Goal: Information Seeking & Learning: Learn about a topic

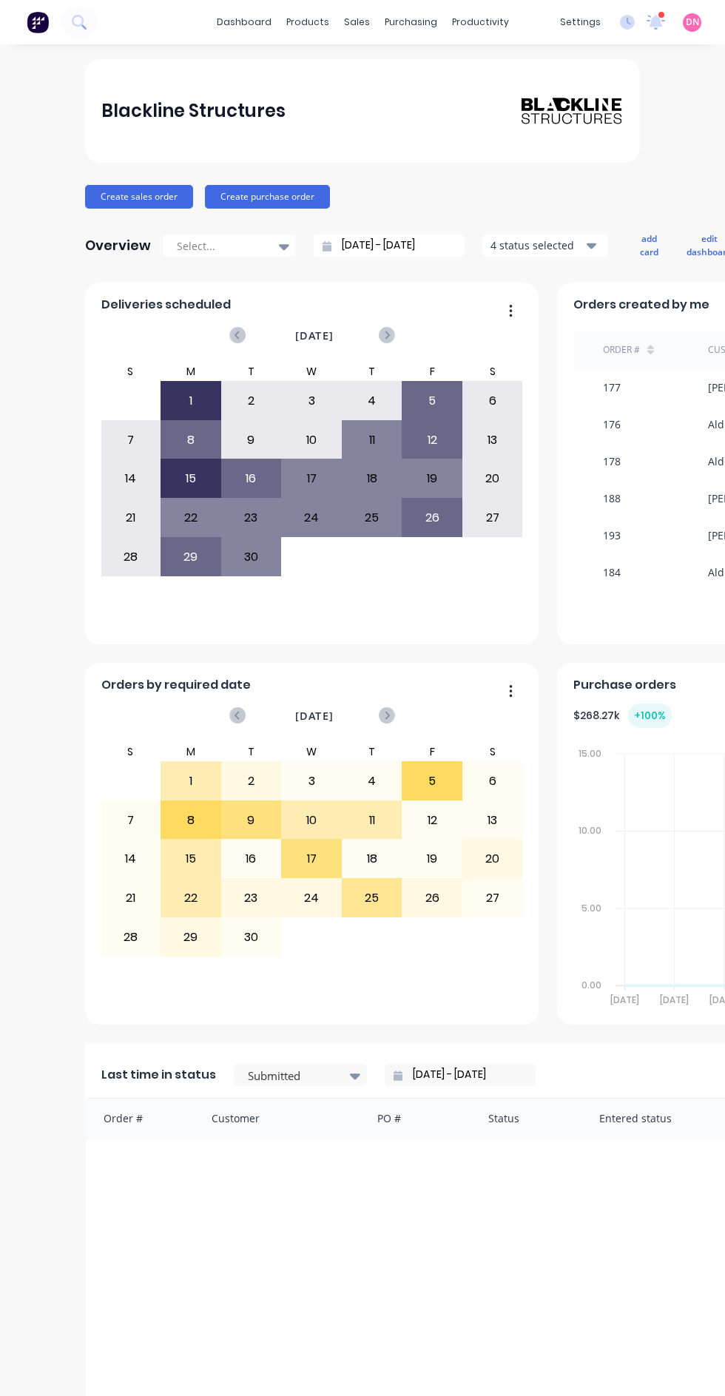
click at [436, 30] on div "purchasing" at bounding box center [410, 22] width 67 height 22
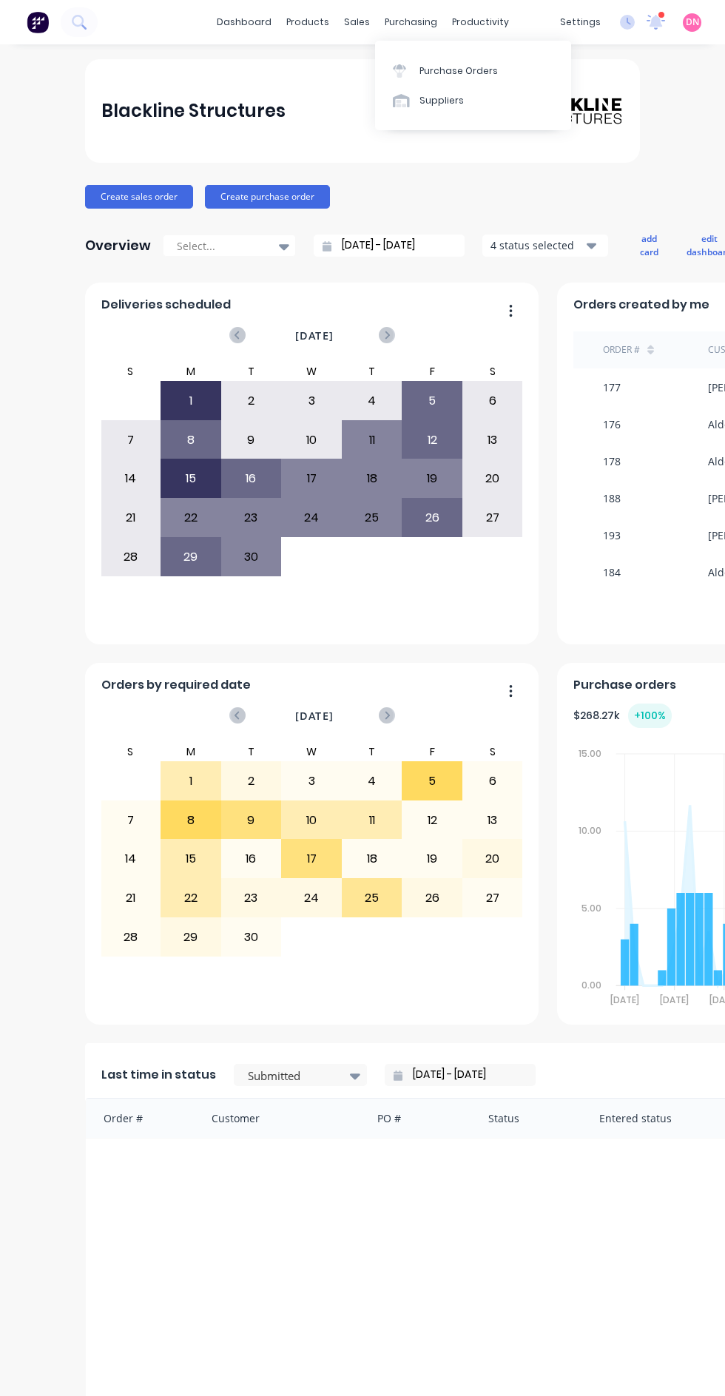
click at [492, 69] on div "Purchase Orders" at bounding box center [459, 70] width 78 height 13
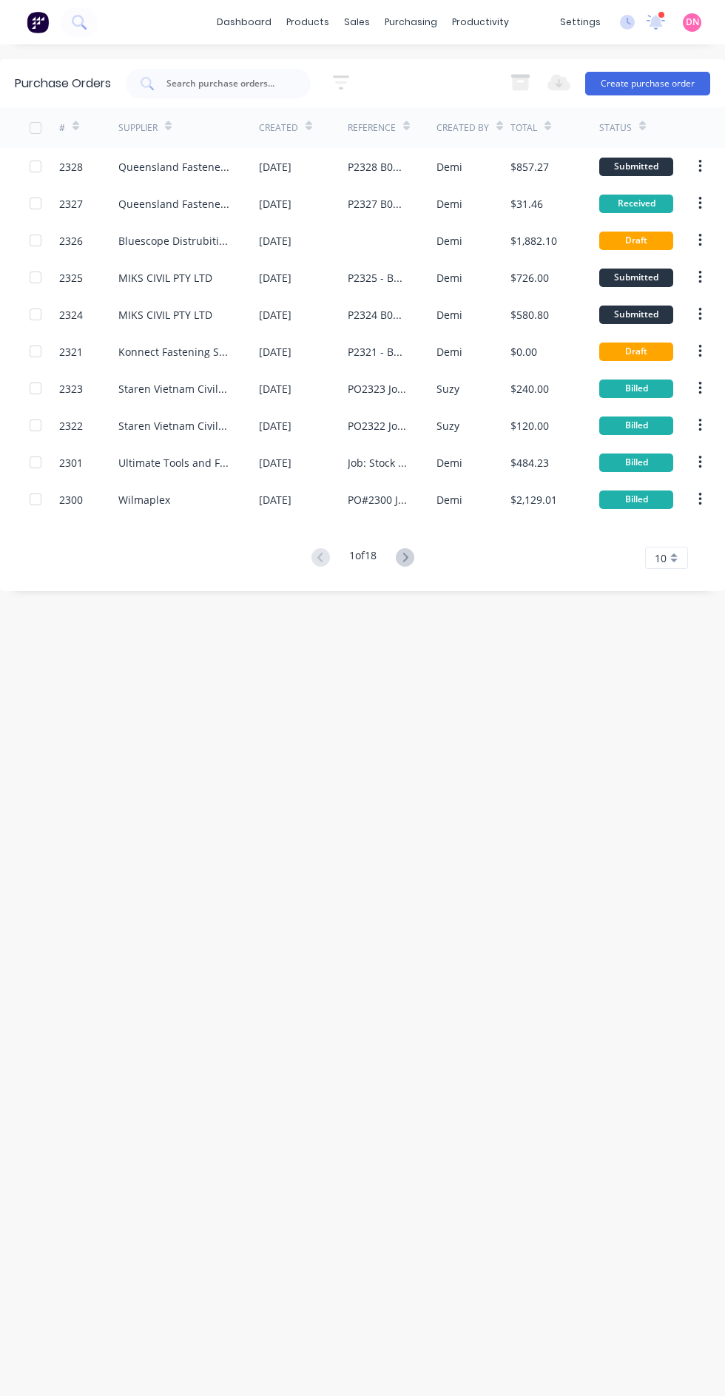
click at [432, 25] on div "purchasing" at bounding box center [410, 22] width 67 height 22
click at [474, 101] on link "Suppliers" at bounding box center [473, 101] width 196 height 30
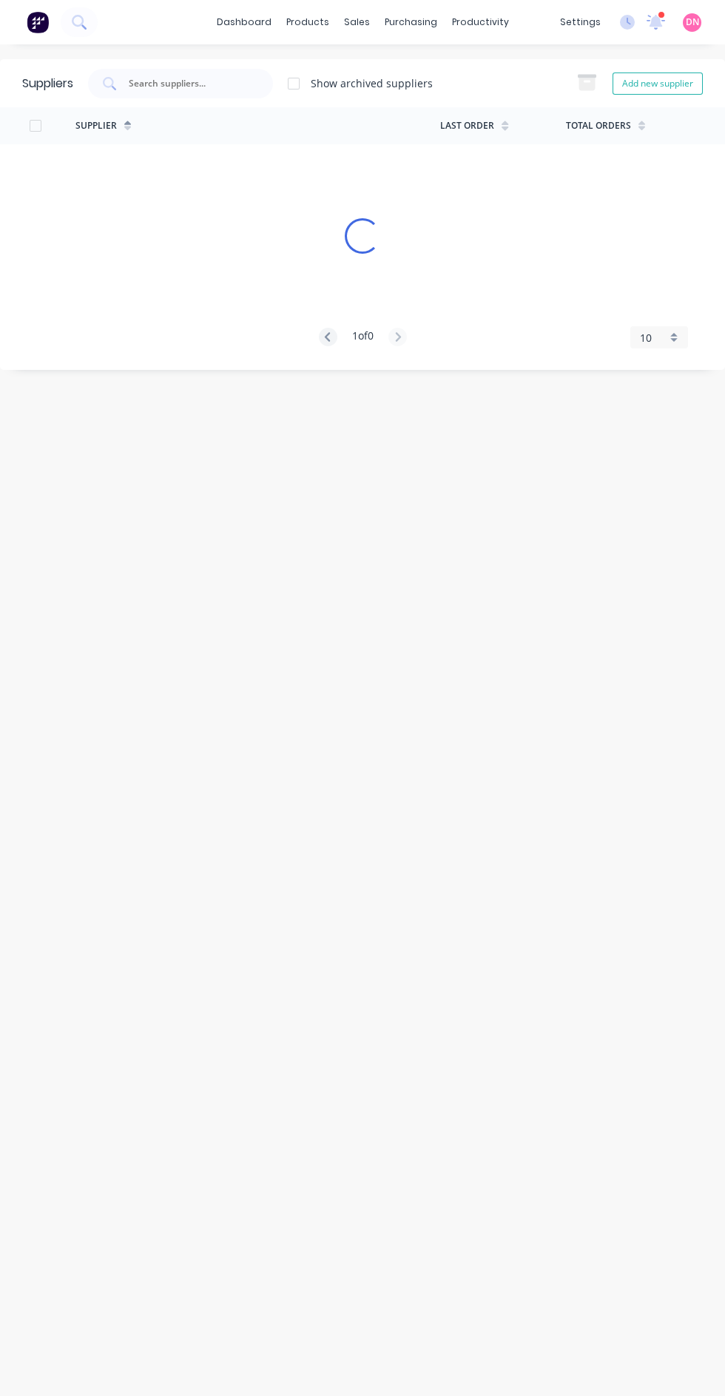
click at [320, 31] on div "products" at bounding box center [308, 22] width 58 height 22
click at [426, 68] on link "Product Catalogue" at bounding box center [381, 70] width 196 height 30
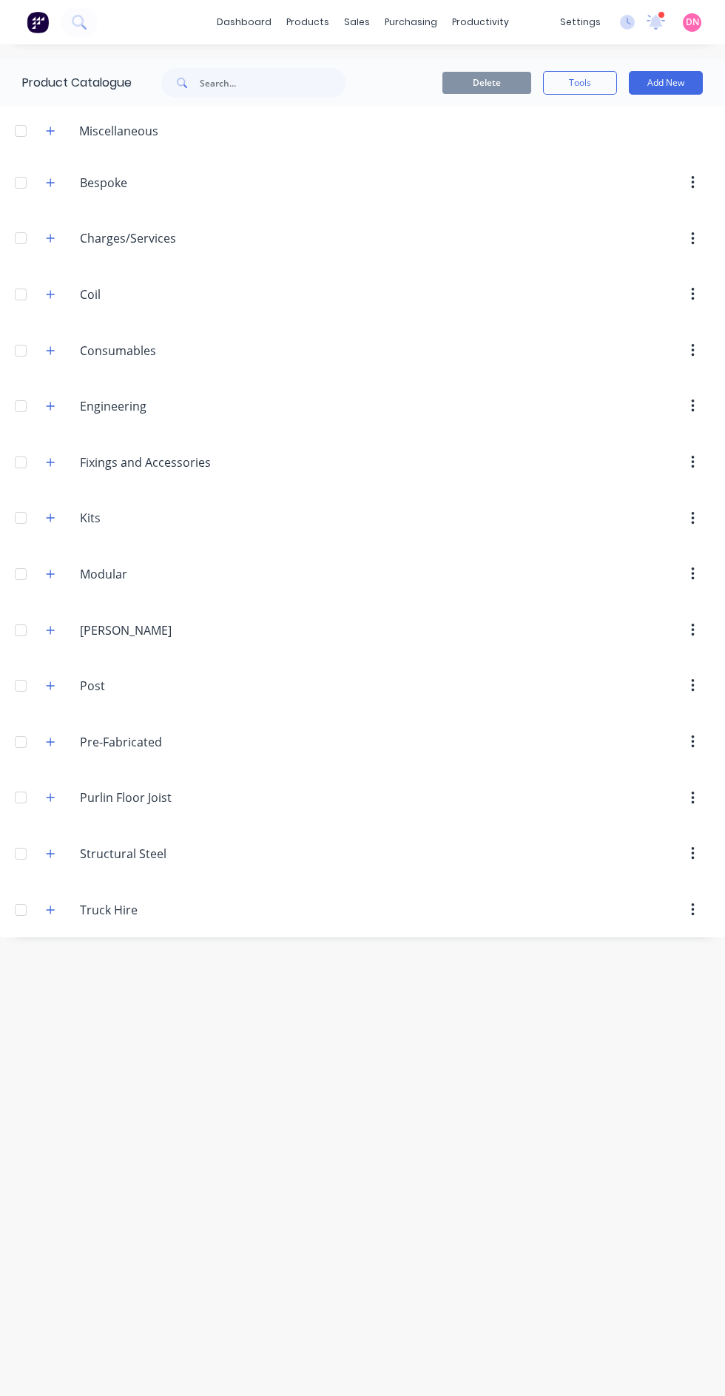
click at [87, 460] on input "Fixings and Accessories" at bounding box center [167, 463] width 175 height 18
click at [59, 459] on button "button" at bounding box center [50, 462] width 18 height 18
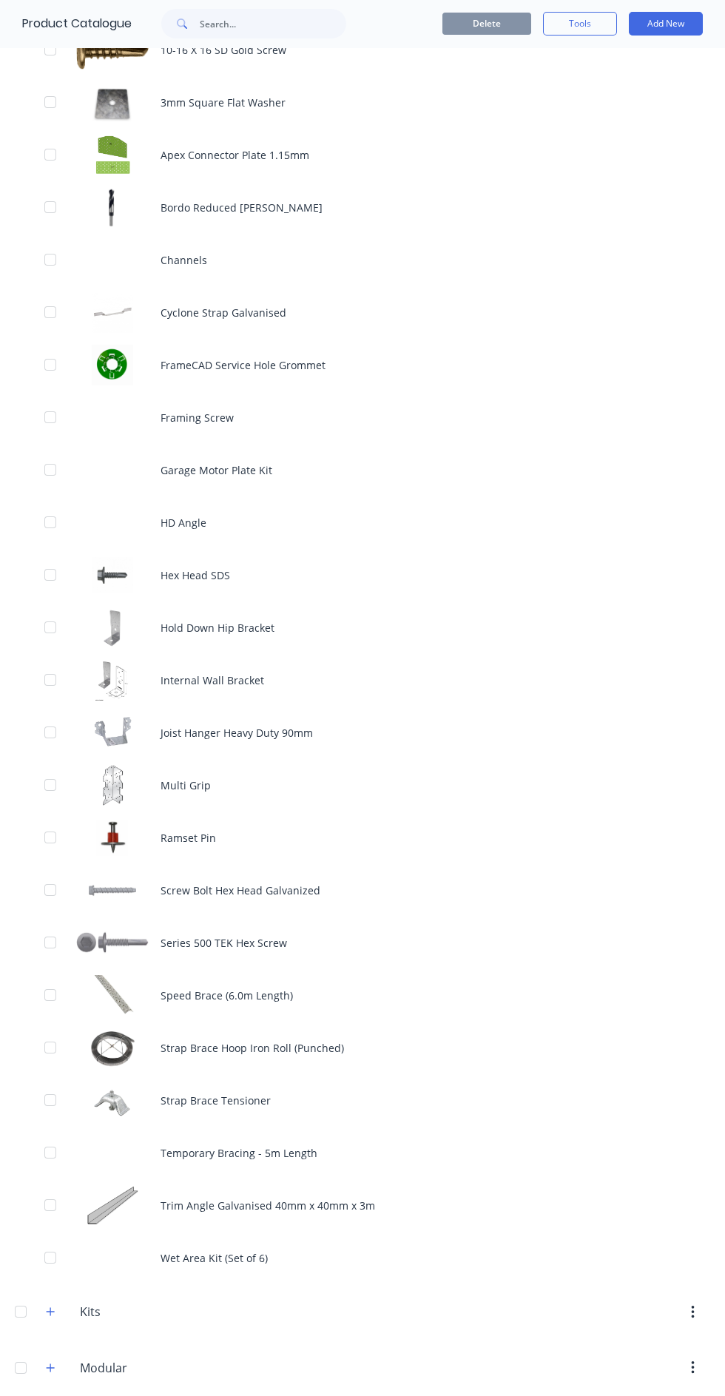
scroll to position [474, 0]
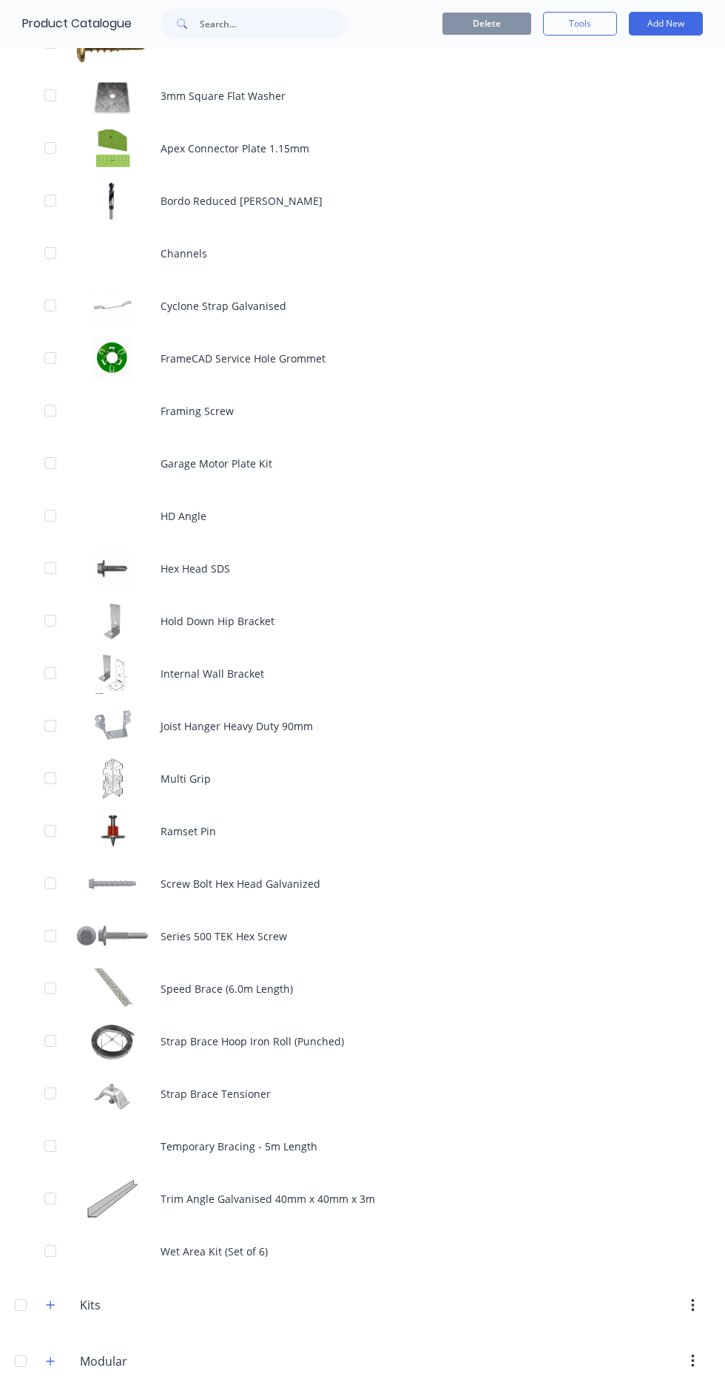
click at [155, 1083] on div "Strap Brace Tensioner" at bounding box center [362, 1094] width 725 height 53
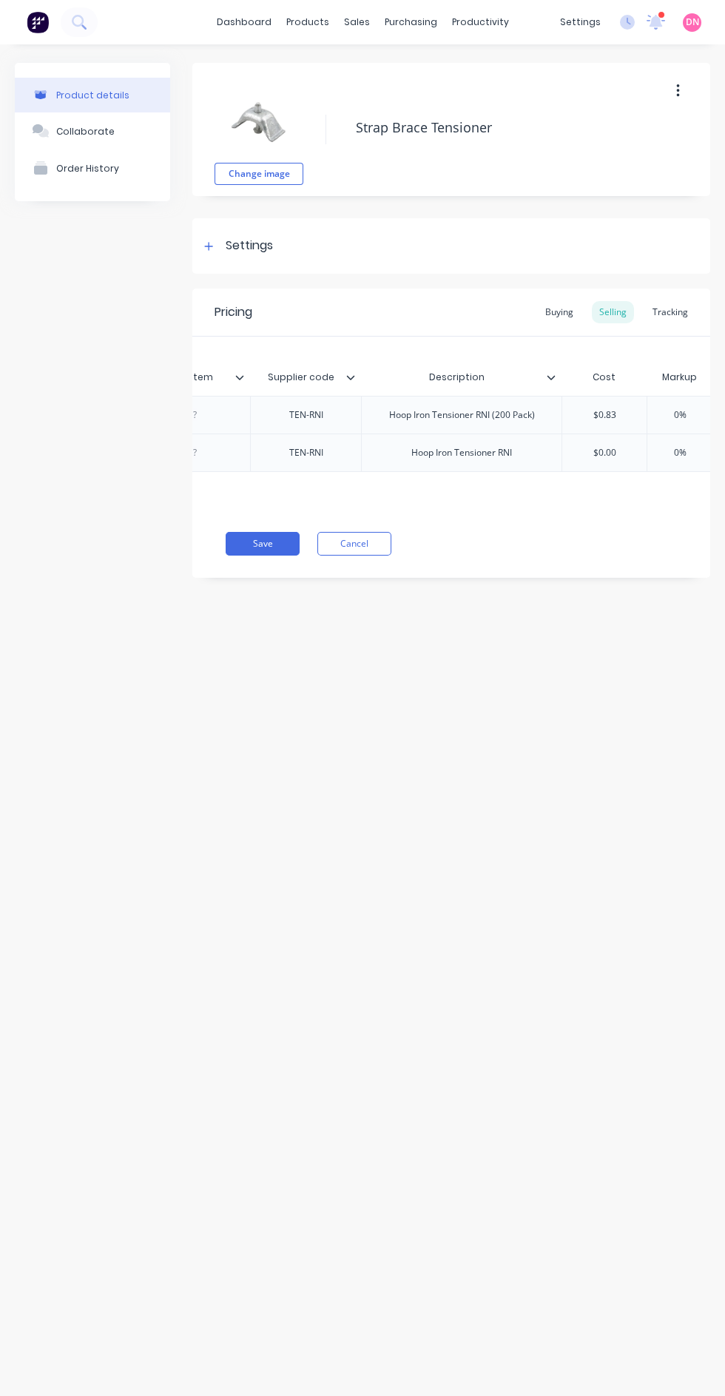
scroll to position [0, 205]
click at [506, 244] on div "Settings" at bounding box center [451, 245] width 518 height 55
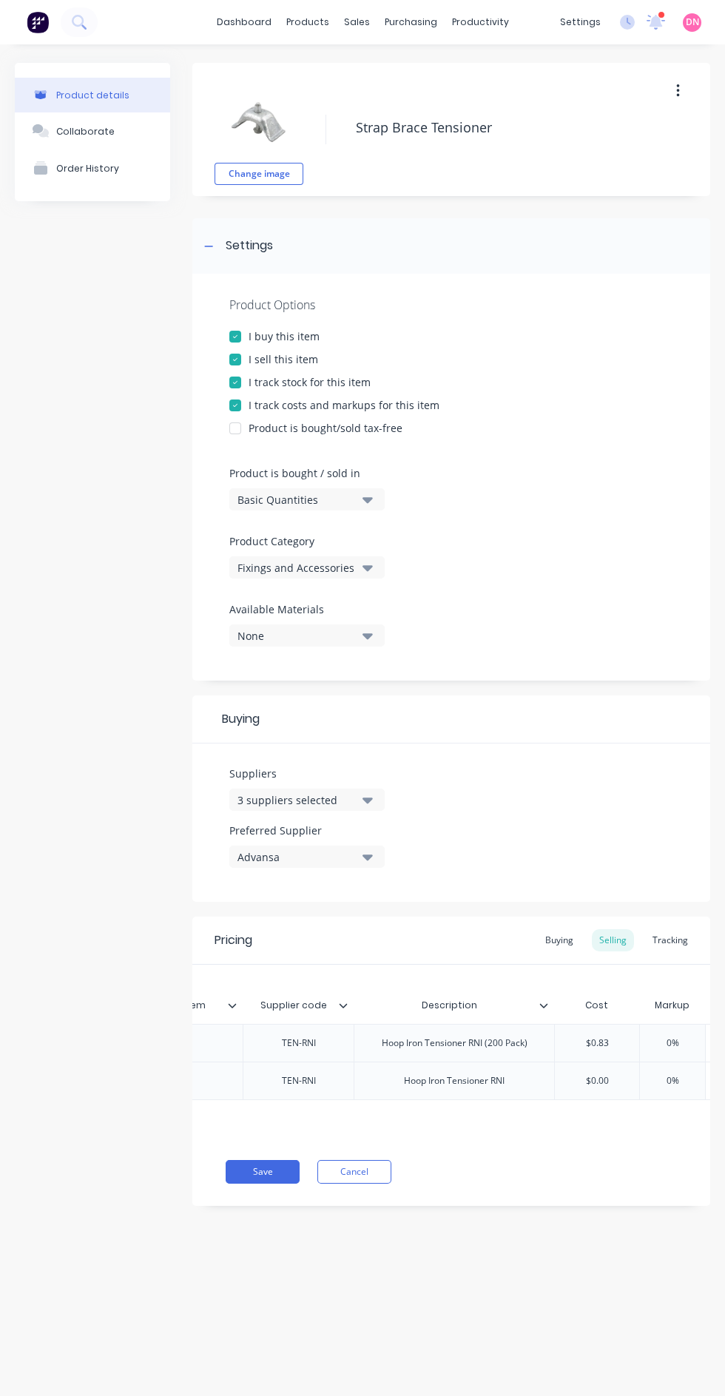
click at [532, 331] on div "I buy this item" at bounding box center [451, 337] width 444 height 16
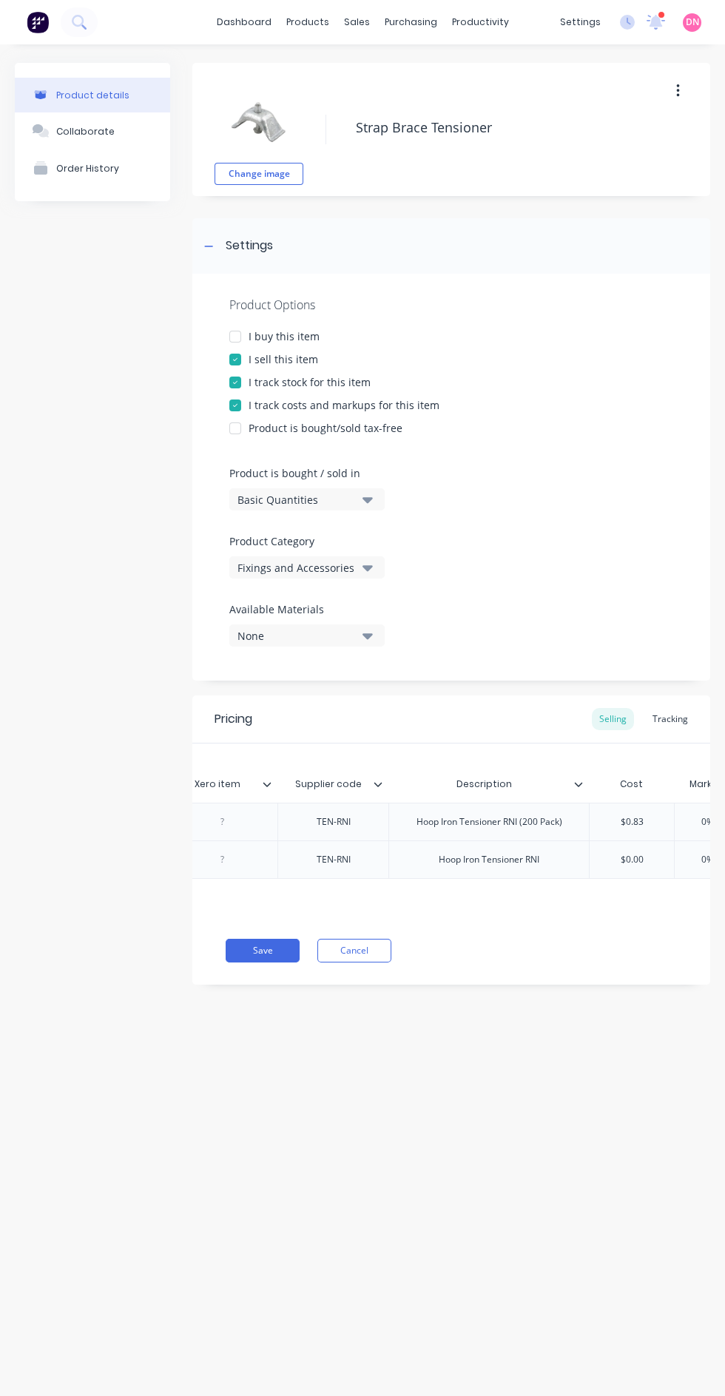
scroll to position [0, 0]
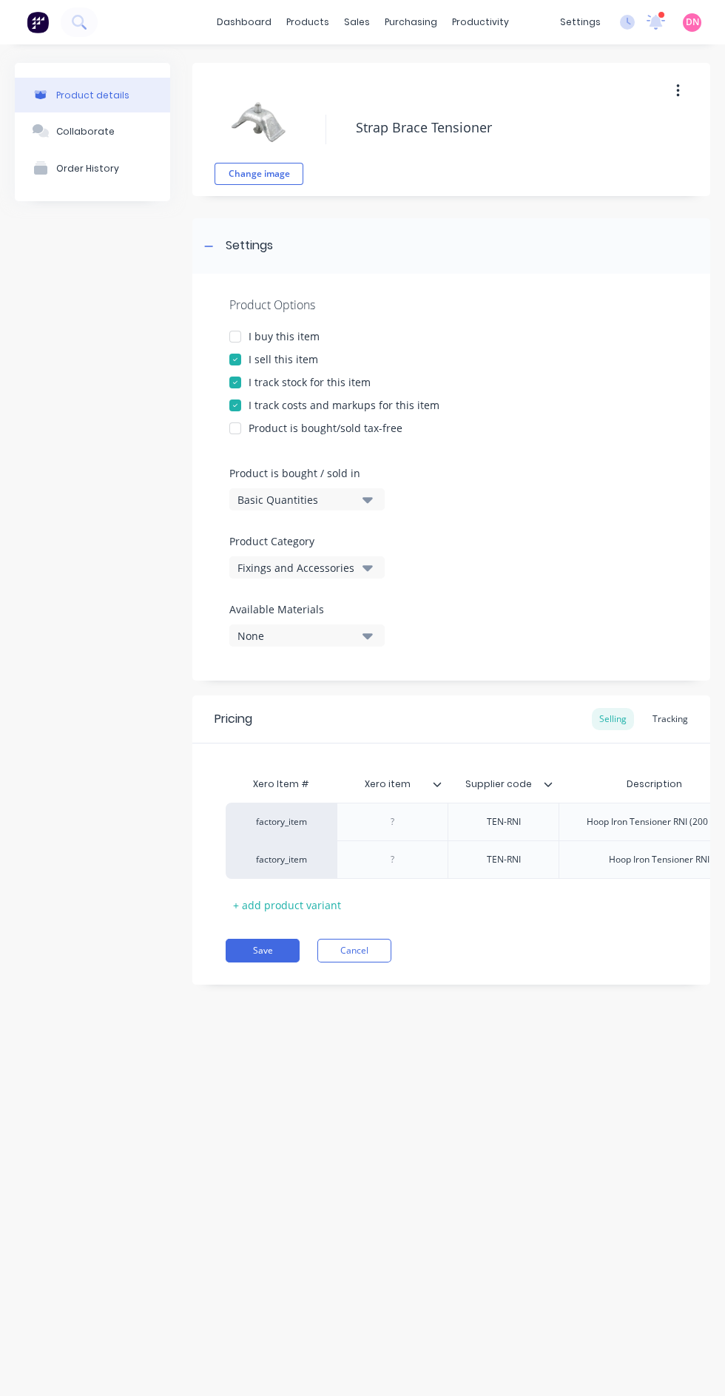
click at [363, 952] on button "Cancel" at bounding box center [354, 951] width 74 height 24
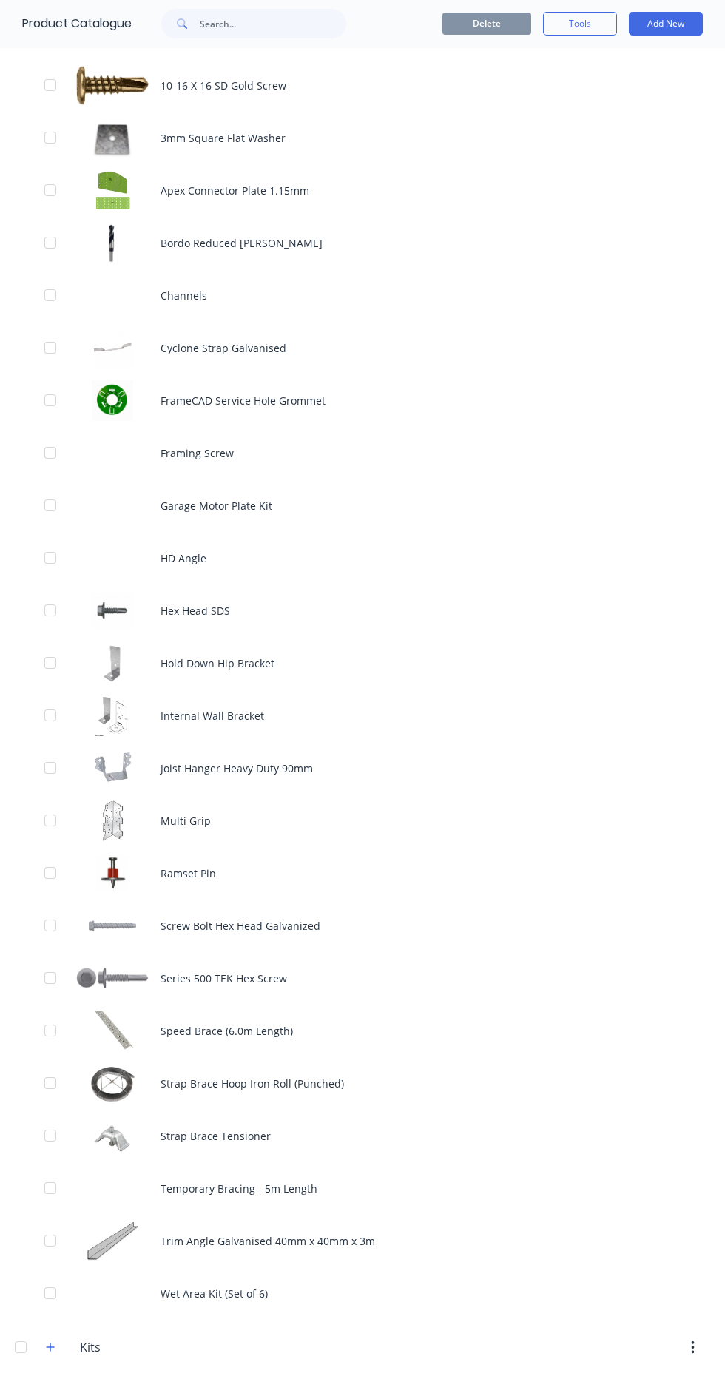
scroll to position [435, 0]
click at [183, 1118] on div "Strap Brace Tensioner" at bounding box center [362, 1132] width 725 height 53
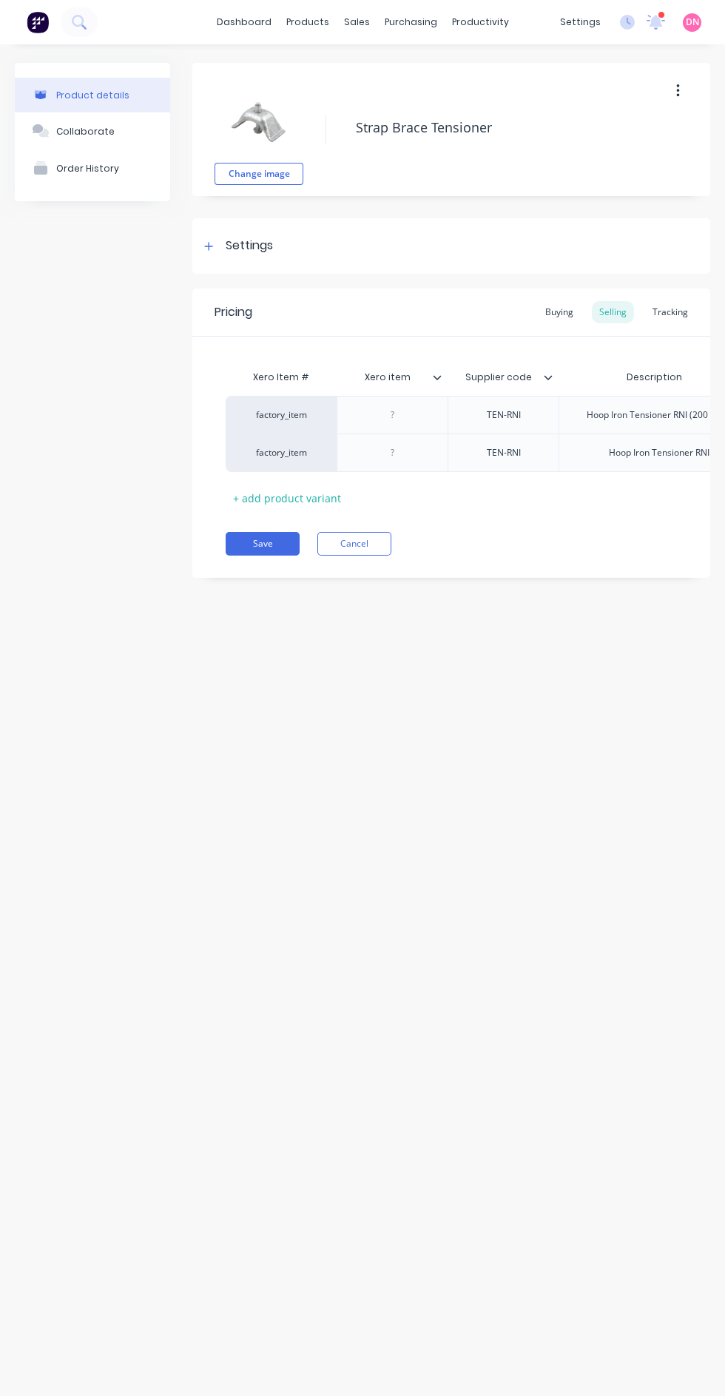
click at [559, 317] on div "Buying" at bounding box center [559, 312] width 43 height 22
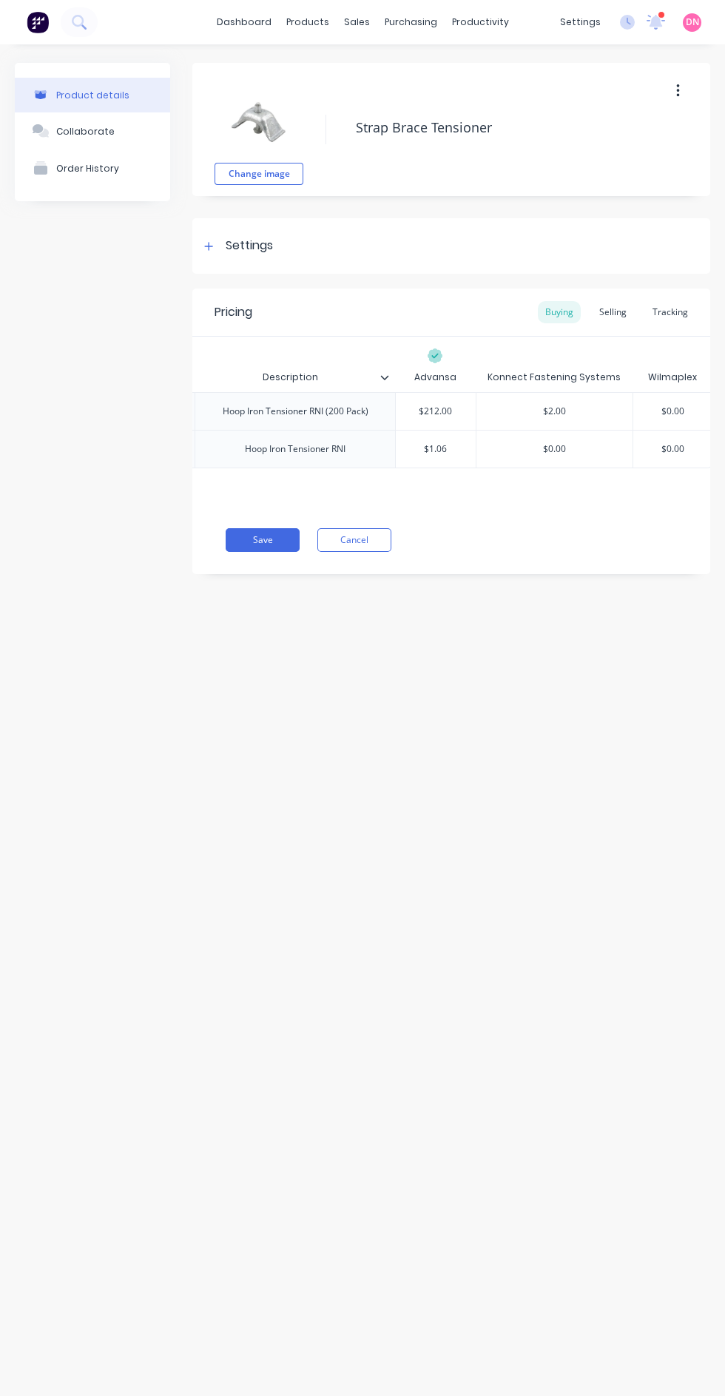
scroll to position [27, 0]
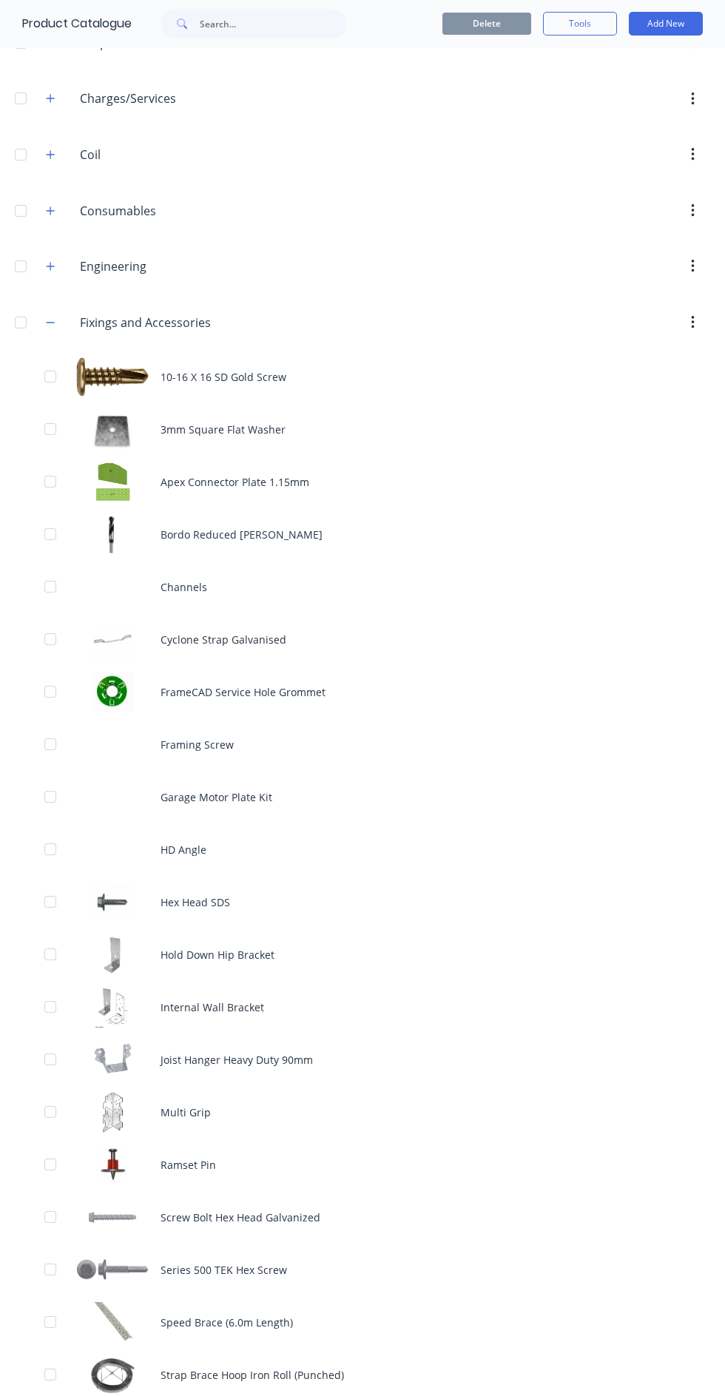
scroll to position [141, 0]
click at [297, 631] on div "Cyclone Strap Galvanised" at bounding box center [362, 639] width 725 height 53
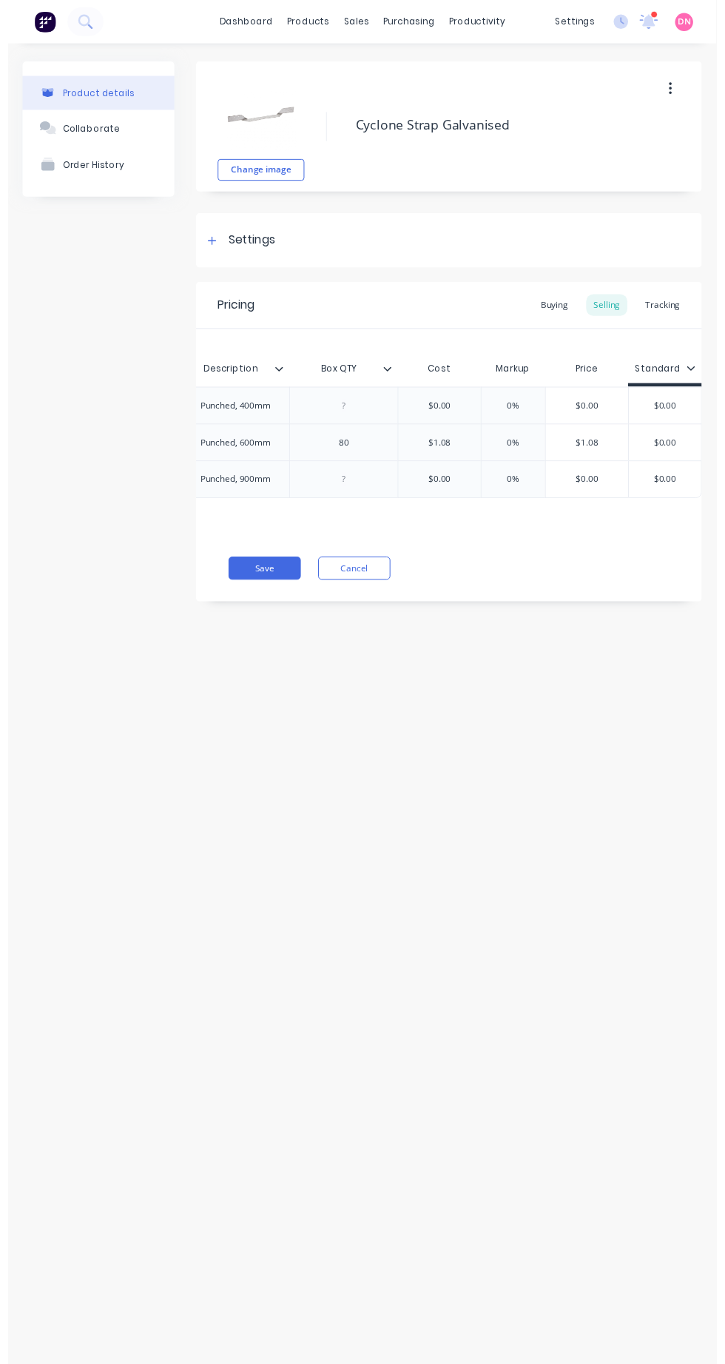
scroll to position [17, 0]
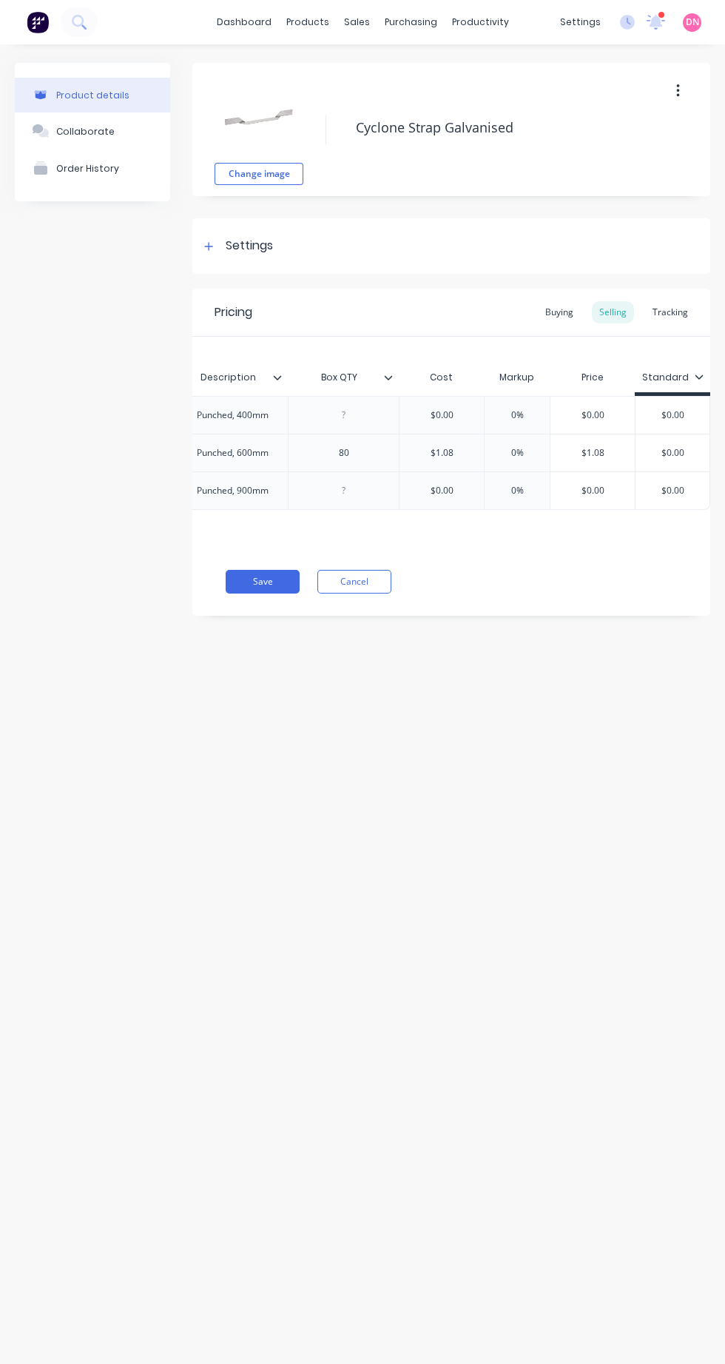
type textarea "x"
